Goal: Task Accomplishment & Management: Manage account settings

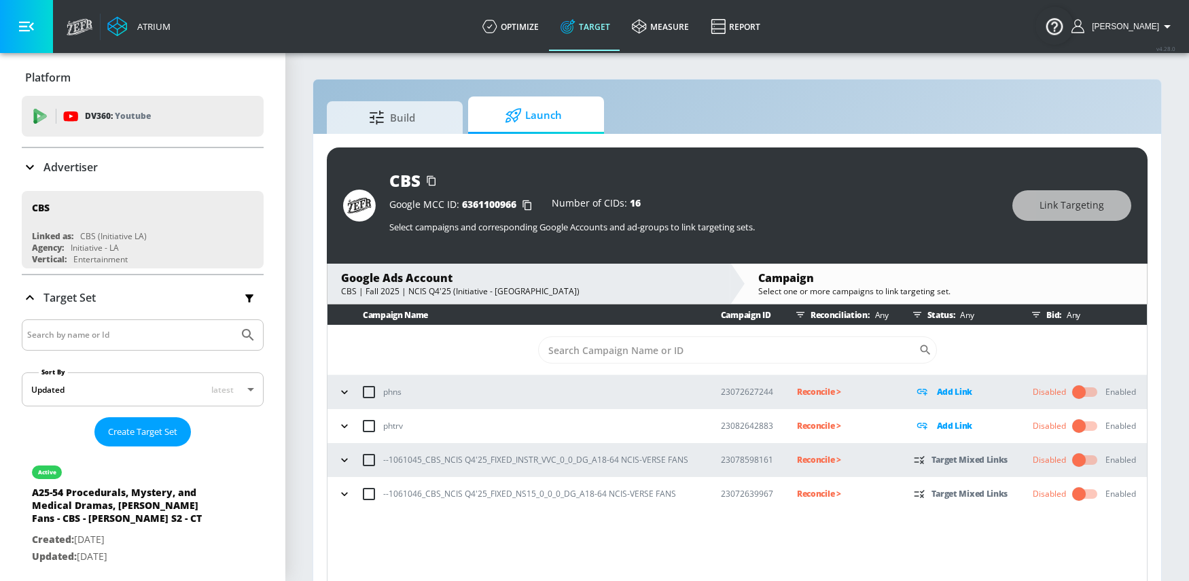
scroll to position [20, 0]
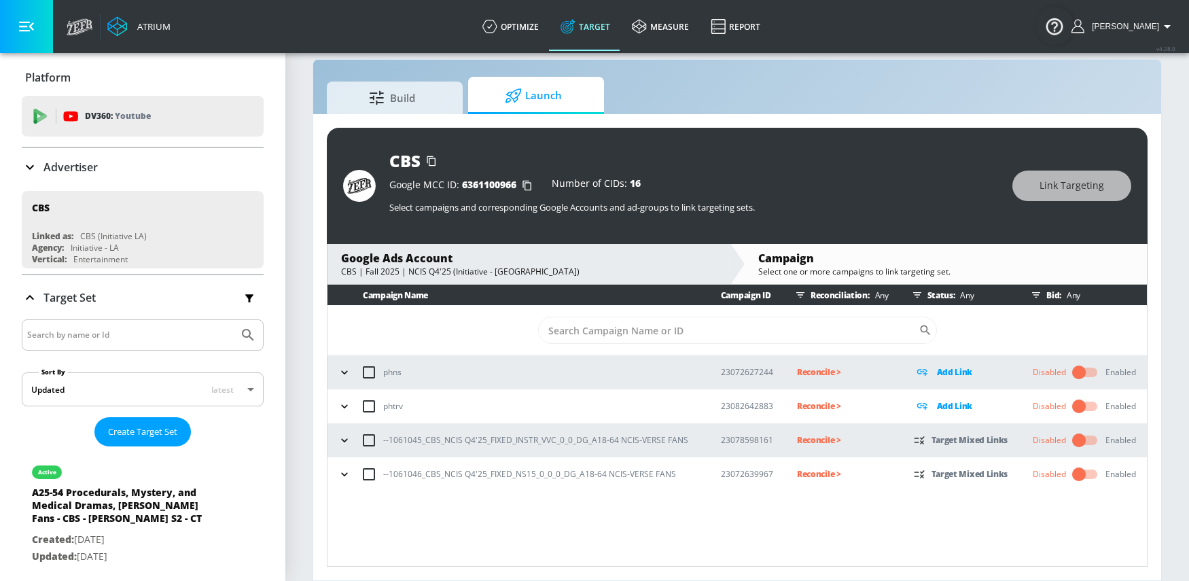
click at [348, 434] on icon "button" at bounding box center [345, 441] width 14 height 14
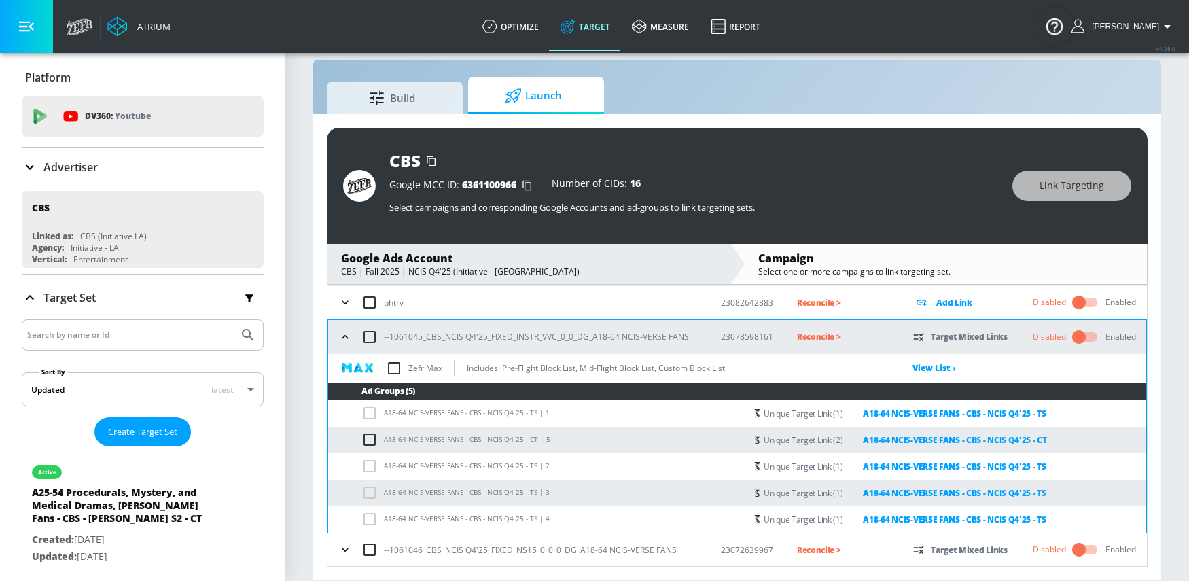
scroll to position [104, 0]
click at [399, 368] on input "checkbox" at bounding box center [394, 367] width 29 height 29
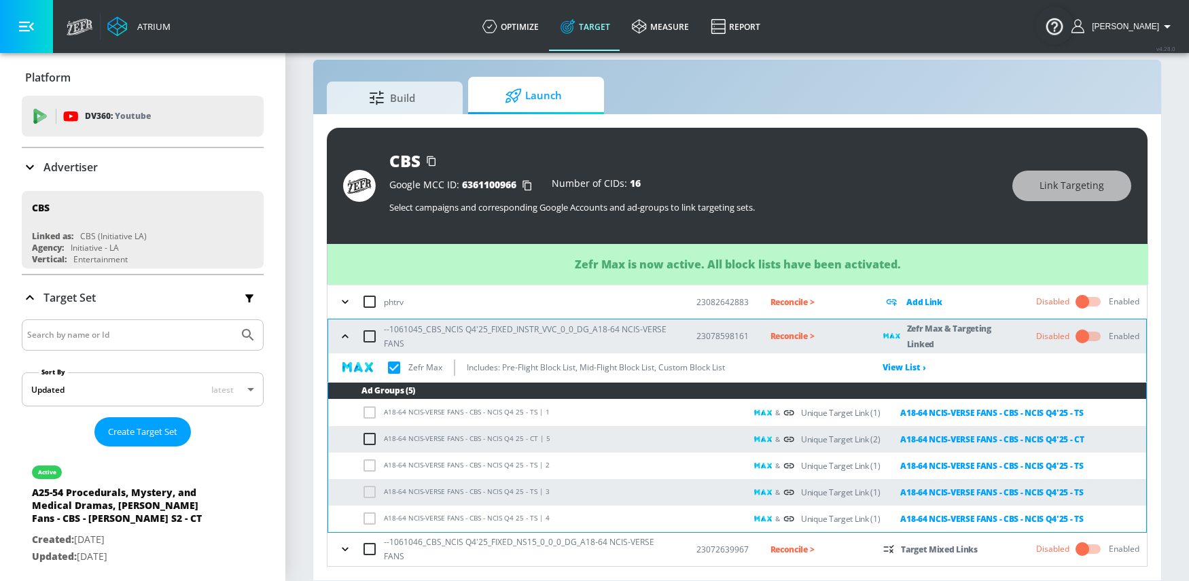
click at [342, 546] on icon "button" at bounding box center [345, 549] width 14 height 14
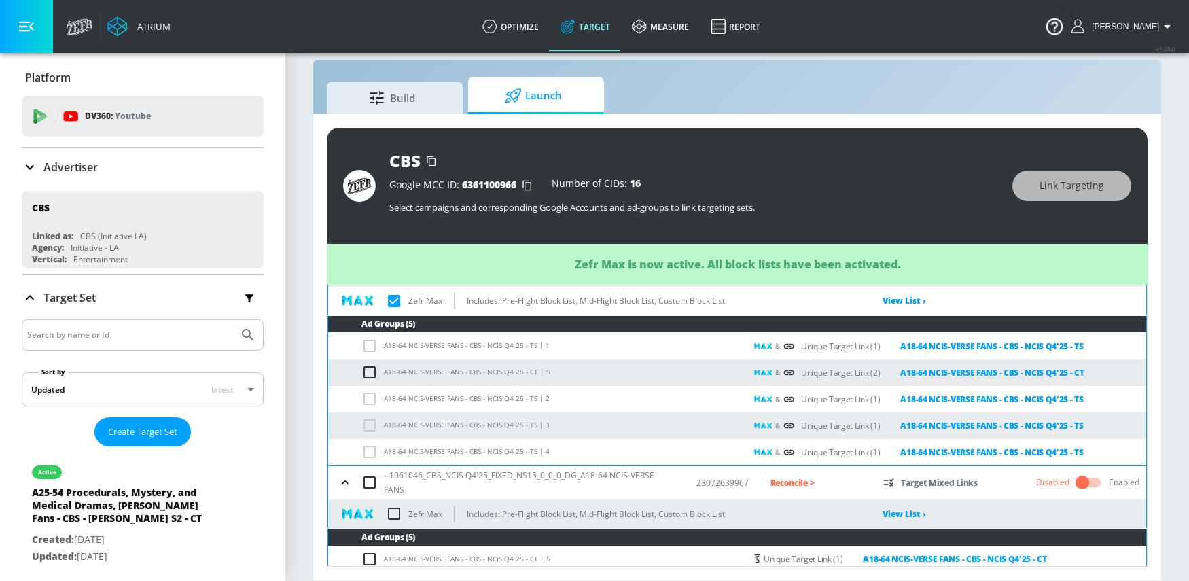
scroll to position [283, 0]
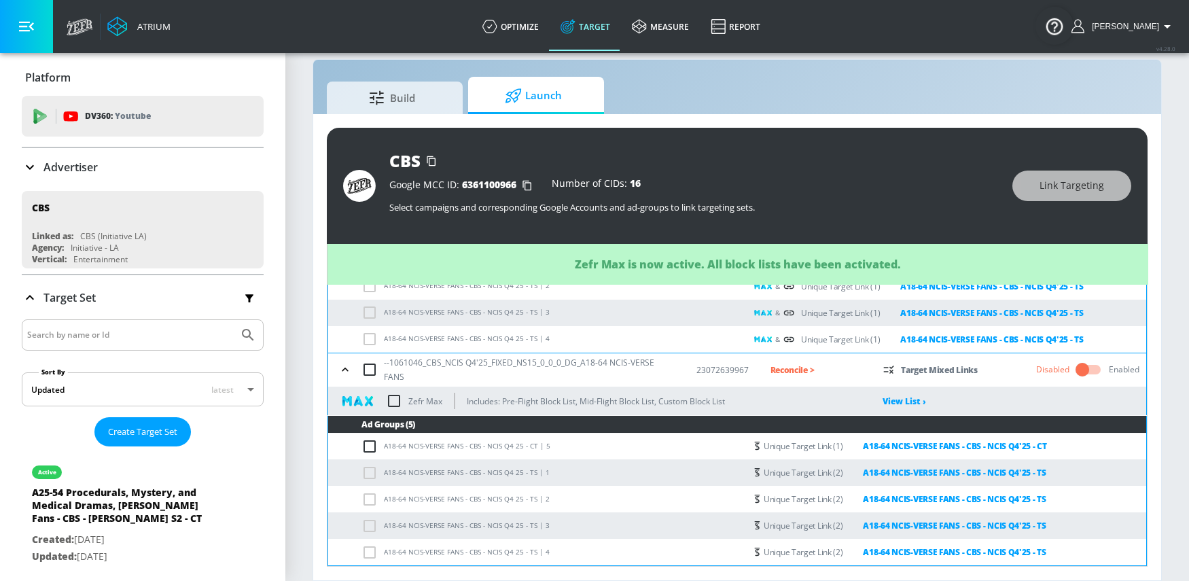
checkbox input "true"
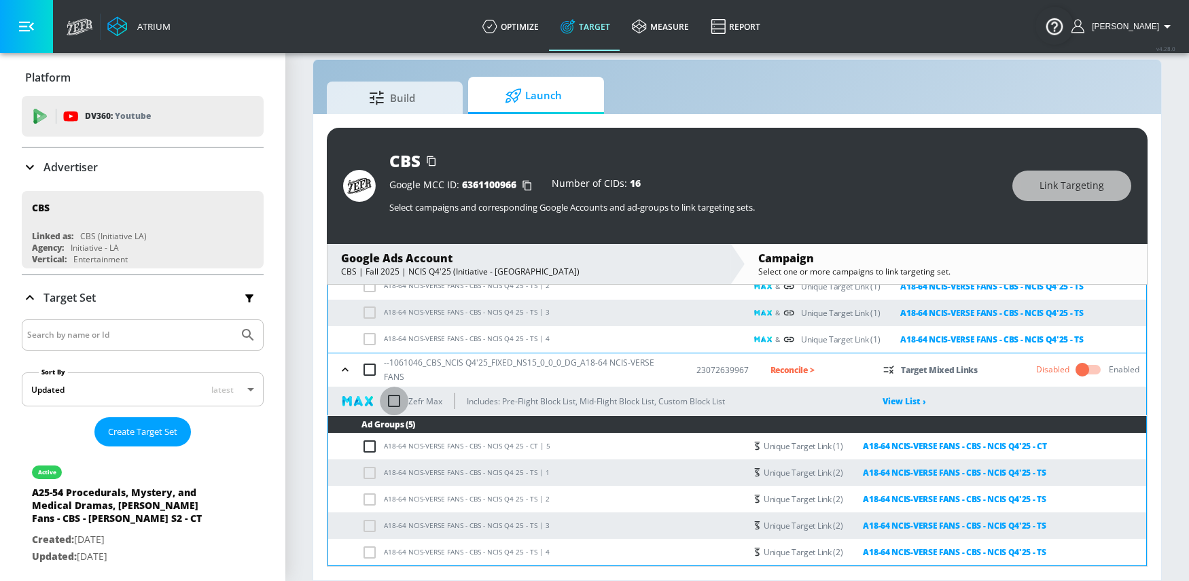
click at [394, 401] on input "checkbox" at bounding box center [394, 401] width 29 height 29
checkbox input "true"
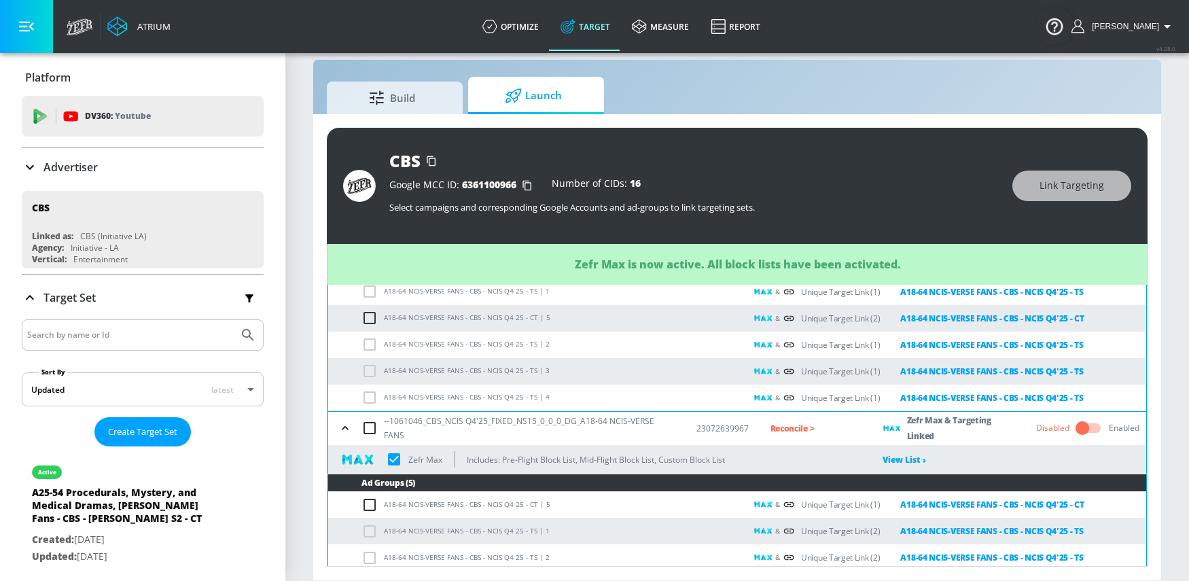
scroll to position [156, 0]
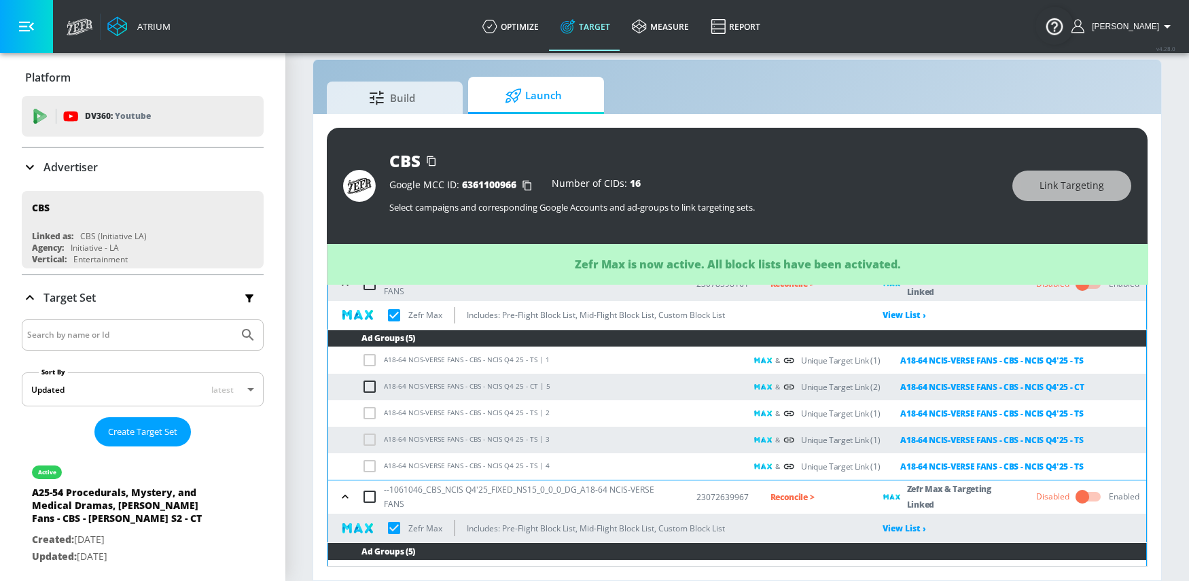
checkbox input "true"
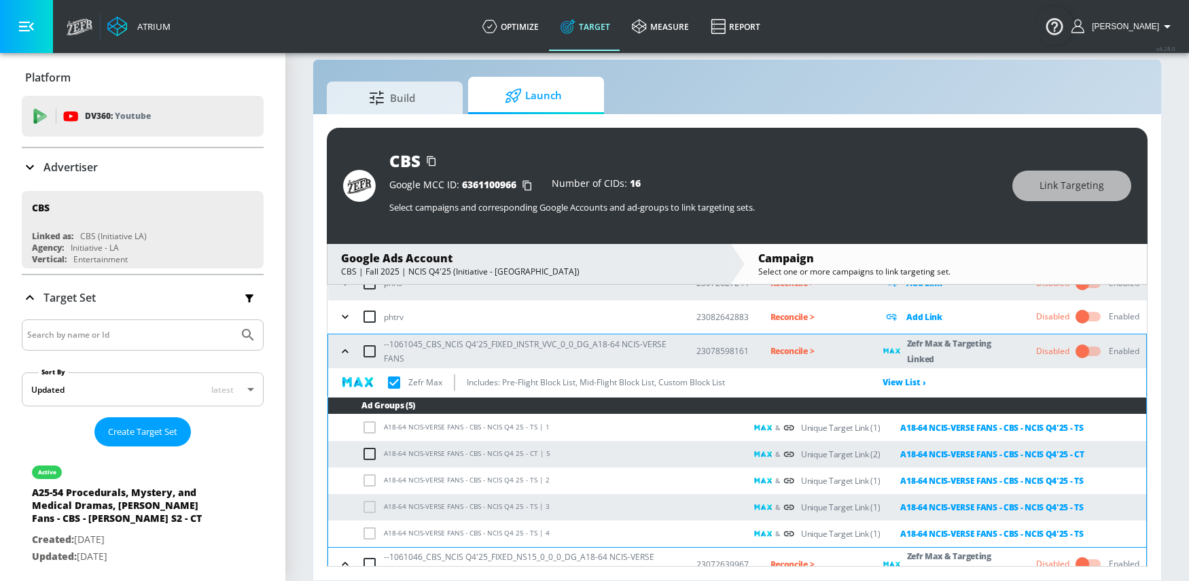
scroll to position [37, 0]
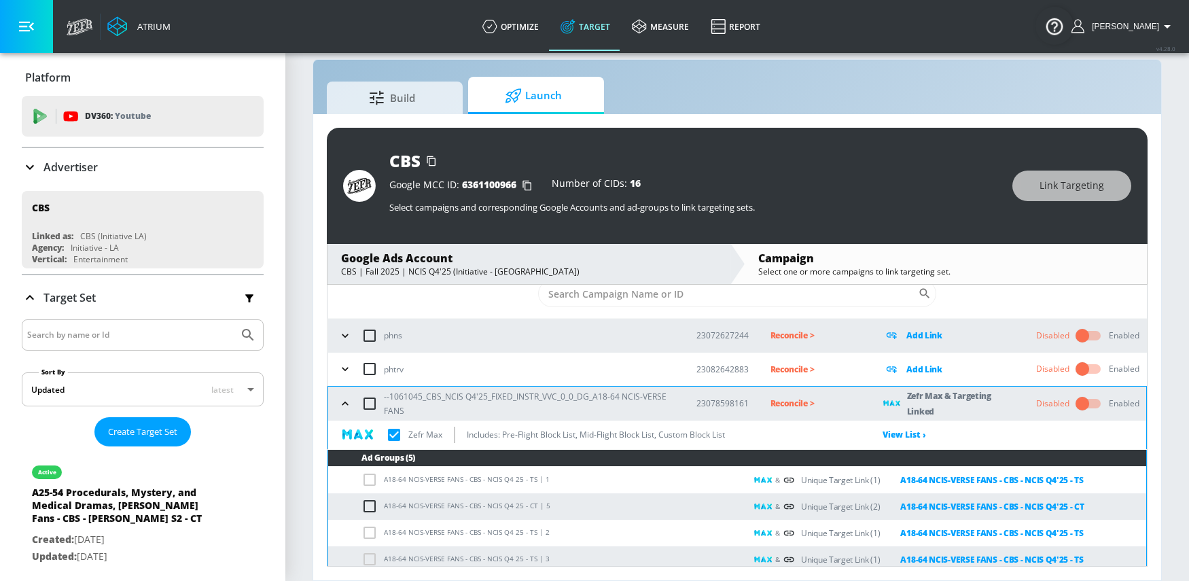
click at [788, 403] on p "Reconcile >" at bounding box center [817, 404] width 92 height 16
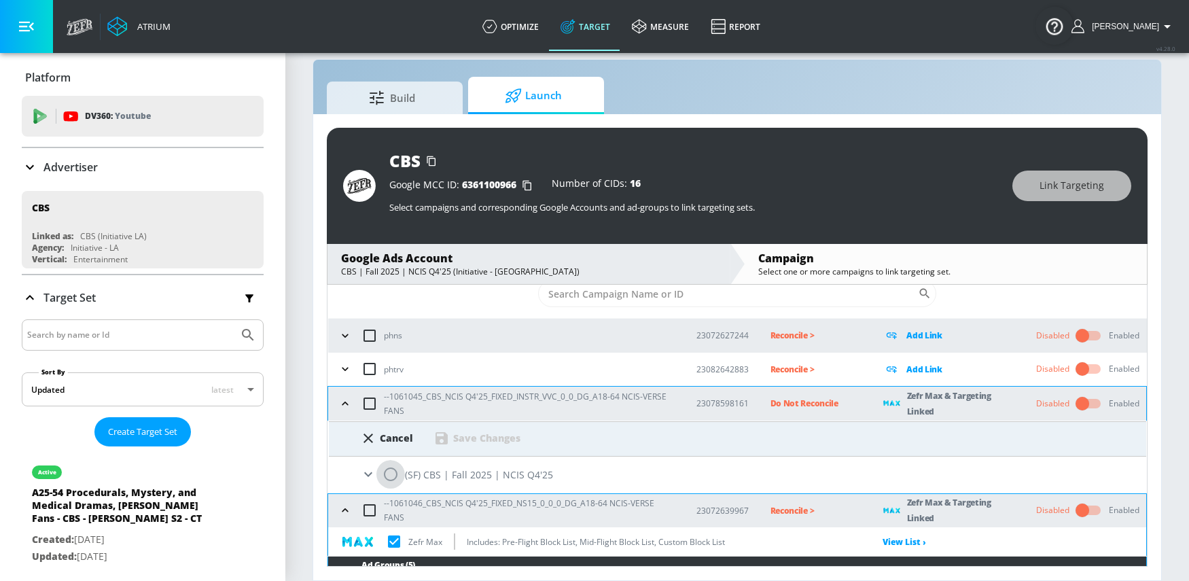
click at [396, 478] on input "radio" at bounding box center [391, 474] width 29 height 29
radio input "true"
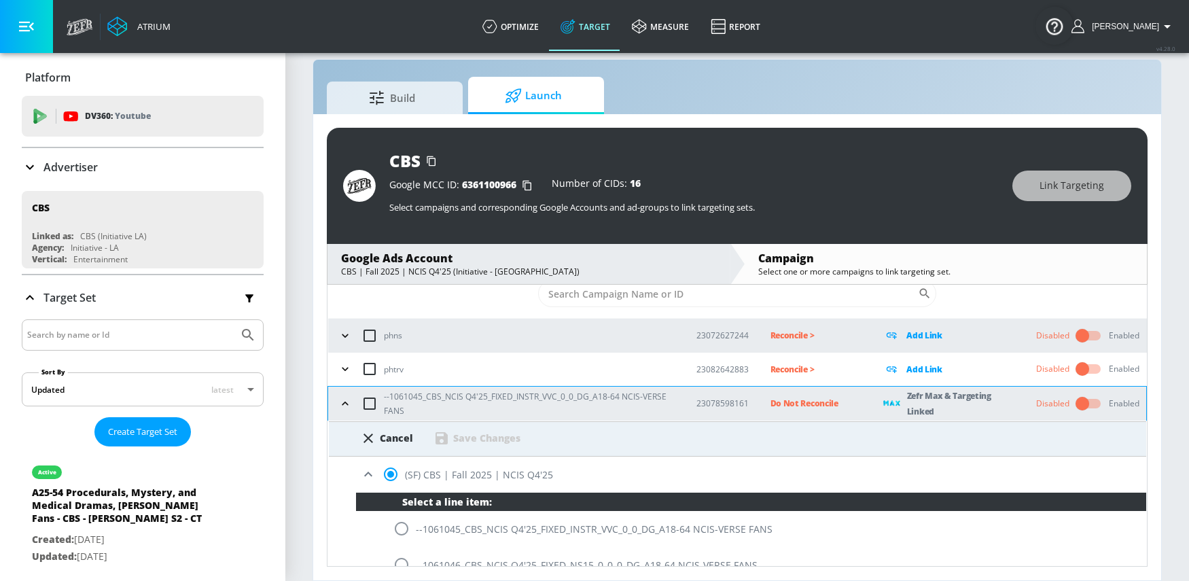
scroll to position [65, 0]
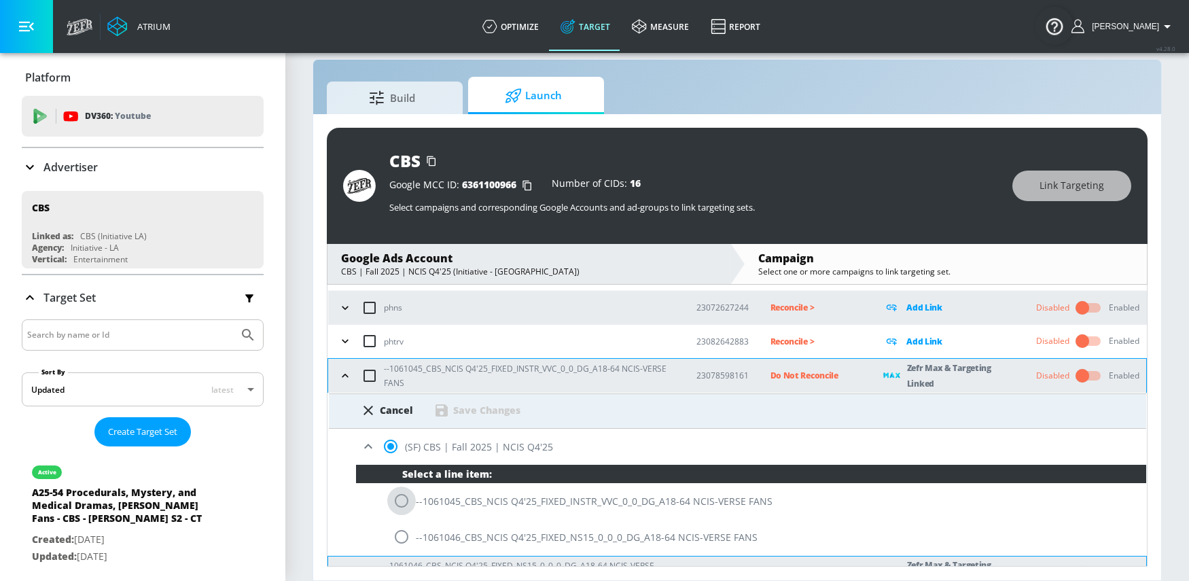
click at [400, 504] on input "radio" at bounding box center [401, 501] width 29 height 29
radio input "true"
click at [474, 414] on div "Save Changes" at bounding box center [486, 410] width 67 height 13
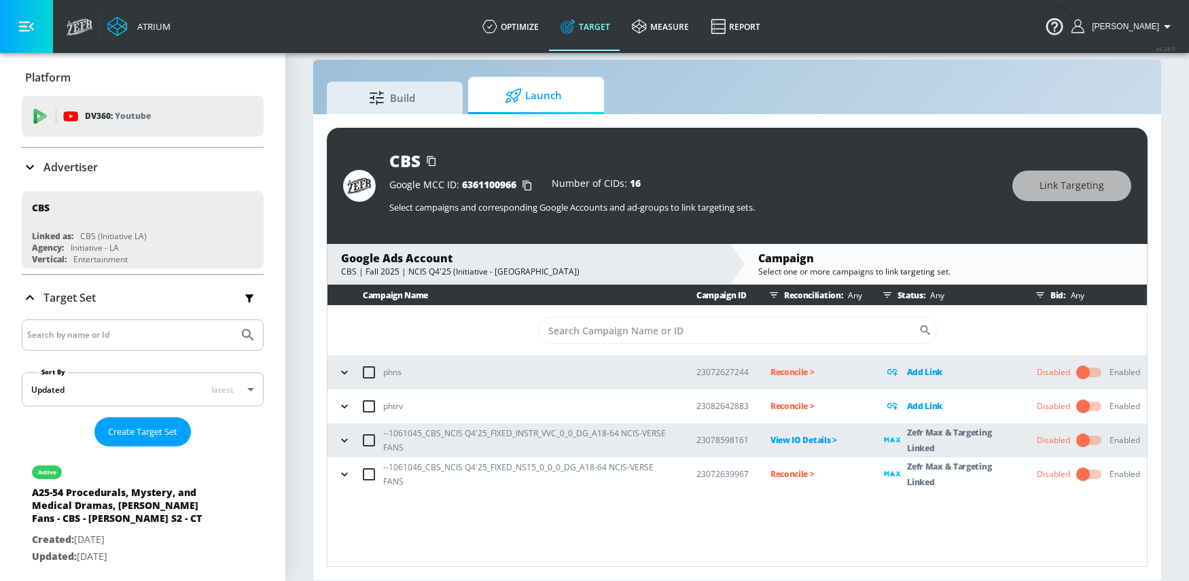
scroll to position [0, 0]
click at [803, 477] on p "Reconcile >" at bounding box center [817, 474] width 92 height 16
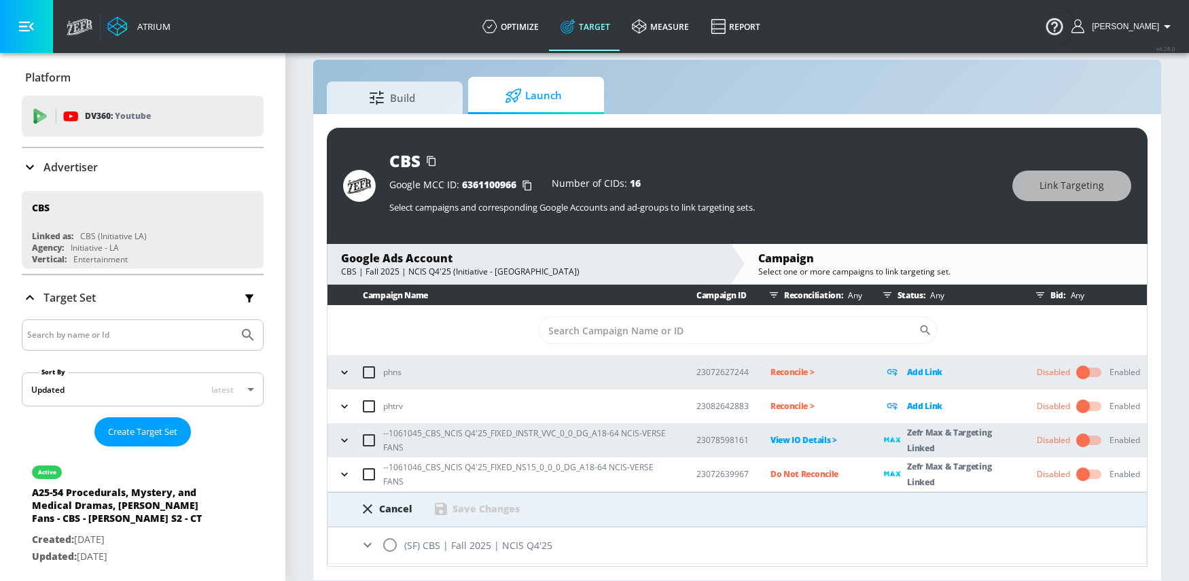
click at [396, 549] on input "radio" at bounding box center [390, 545] width 29 height 29
radio input "true"
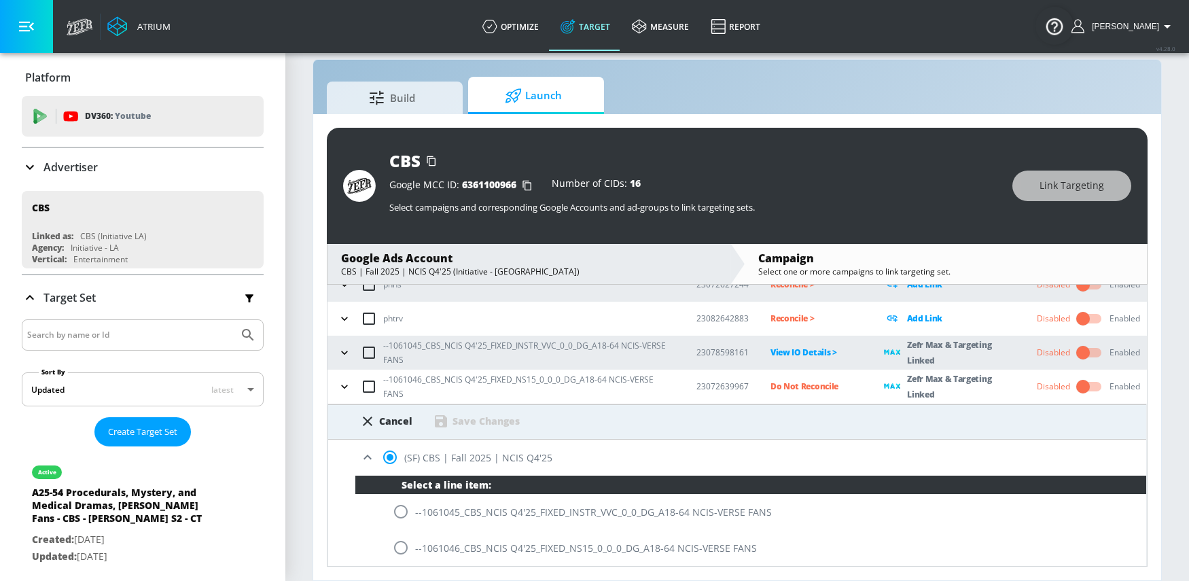
scroll to position [88, 0]
click at [406, 547] on input "radio" at bounding box center [401, 547] width 29 height 29
radio input "true"
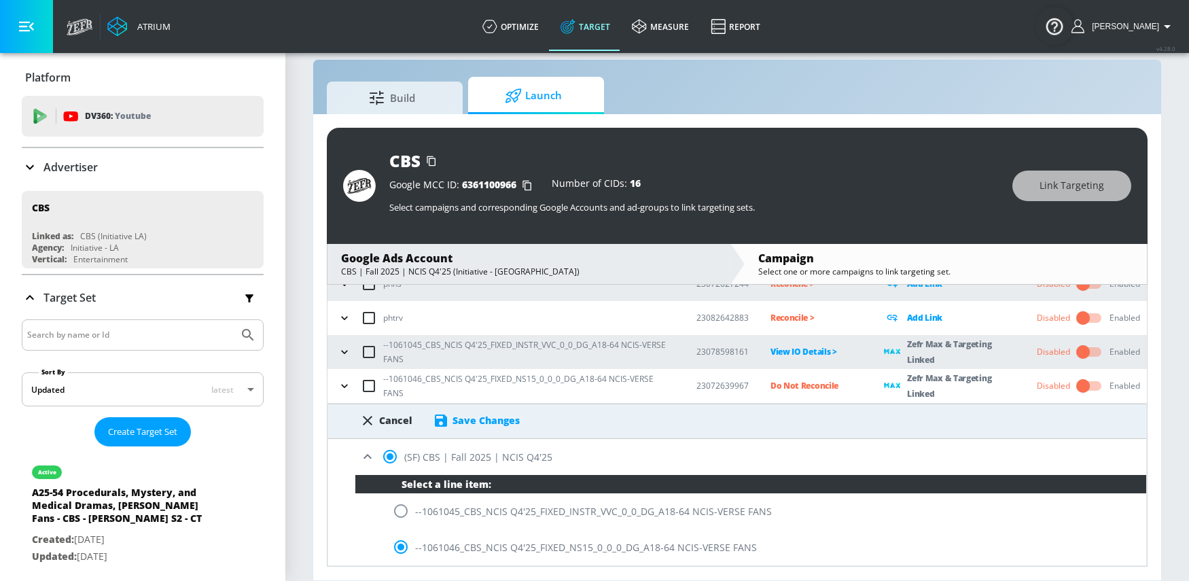
click at [503, 421] on div "Save Changes" at bounding box center [486, 420] width 67 height 13
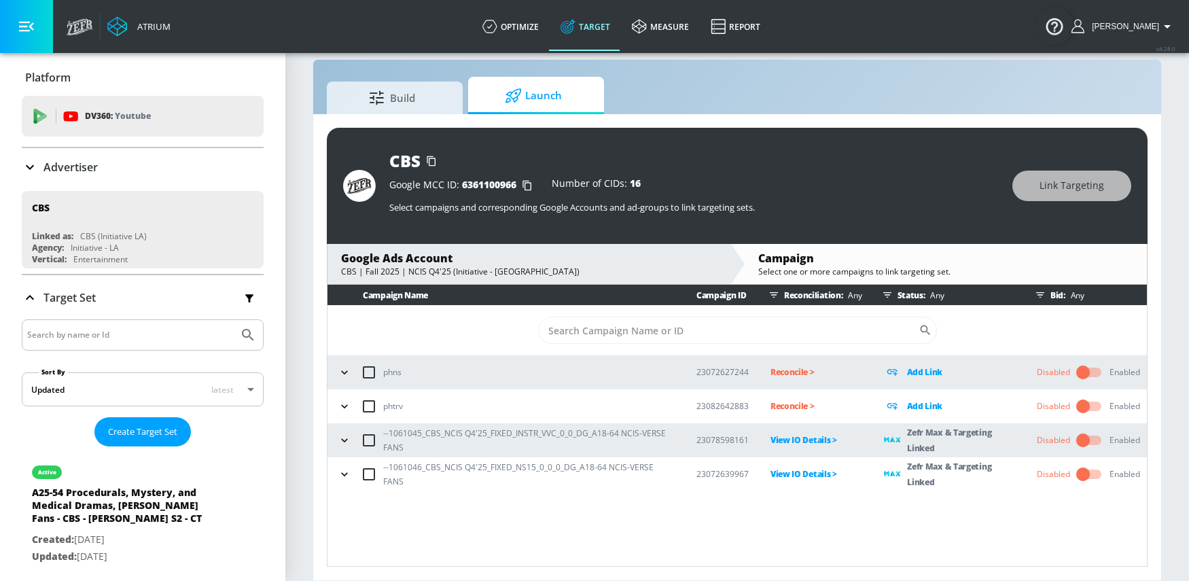
scroll to position [0, 0]
